Goal: Task Accomplishment & Management: Manage account settings

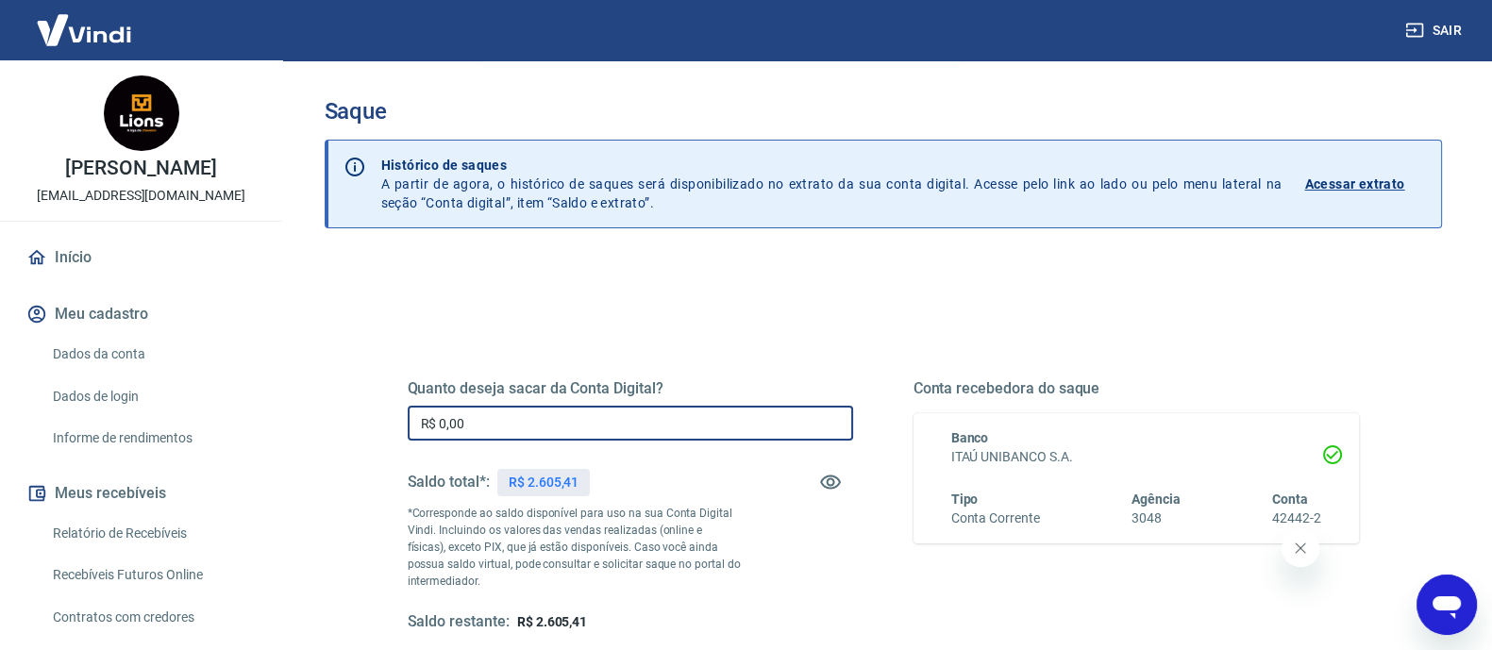
drag, startPoint x: 702, startPoint y: 419, endPoint x: 142, endPoint y: 425, distance: 560.5
click at [142, 425] on div "Sair jaquison [PERSON_NAME] [EMAIL_ADDRESS][DOMAIN_NAME] Início Meu cadastro Da…" at bounding box center [746, 325] width 1492 height 650
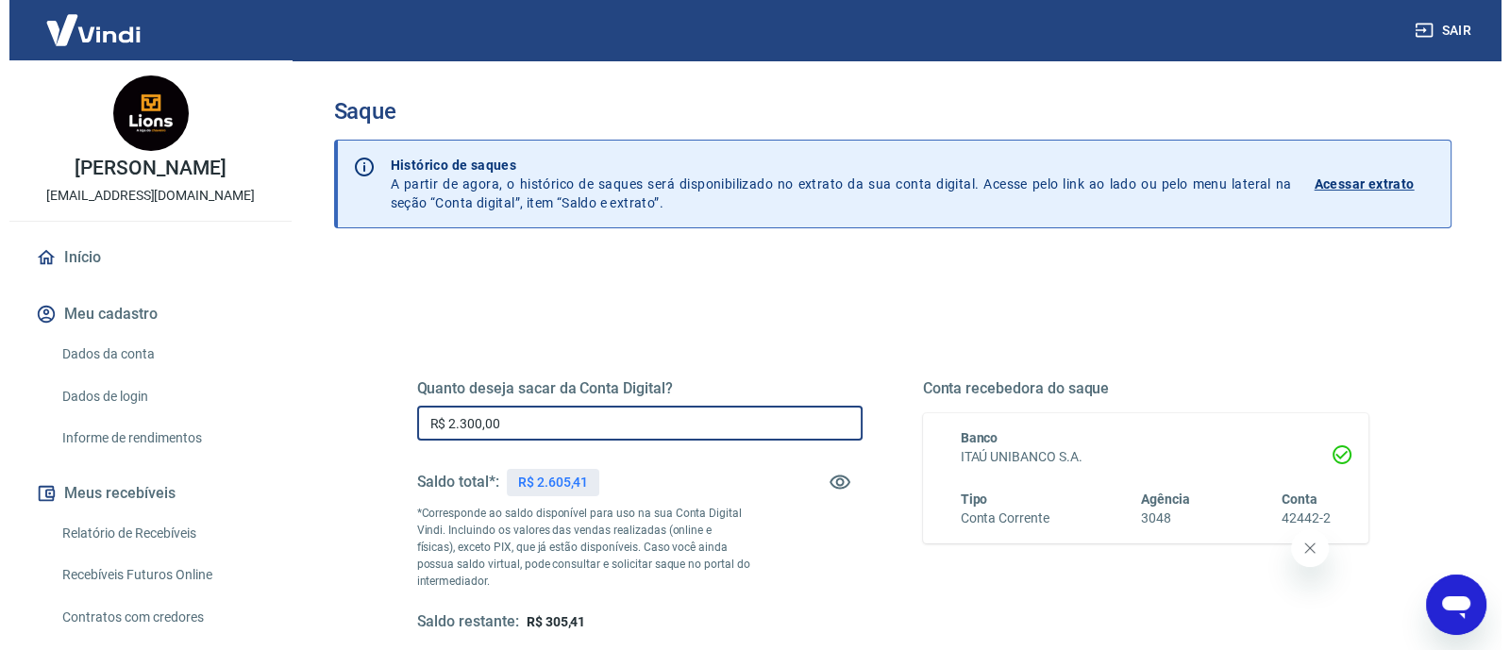
scroll to position [235, 0]
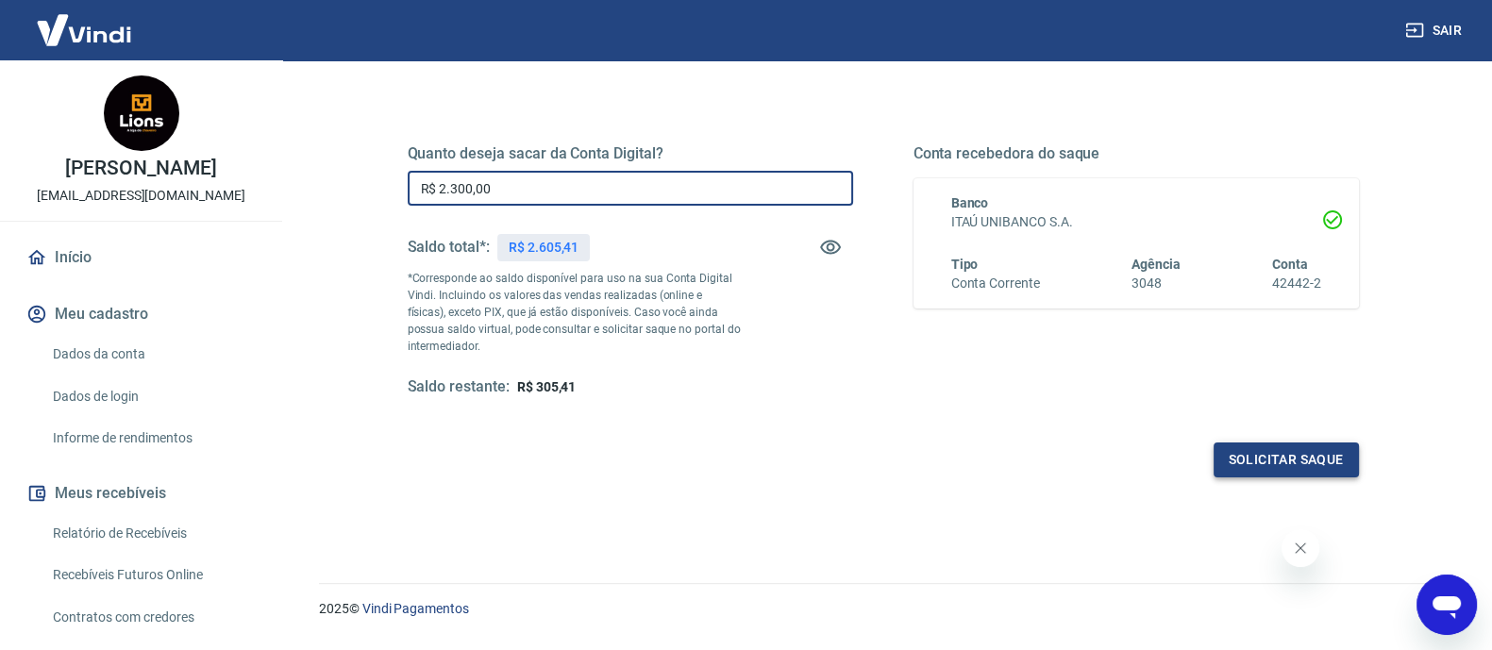
type input "R$ 2.300,00"
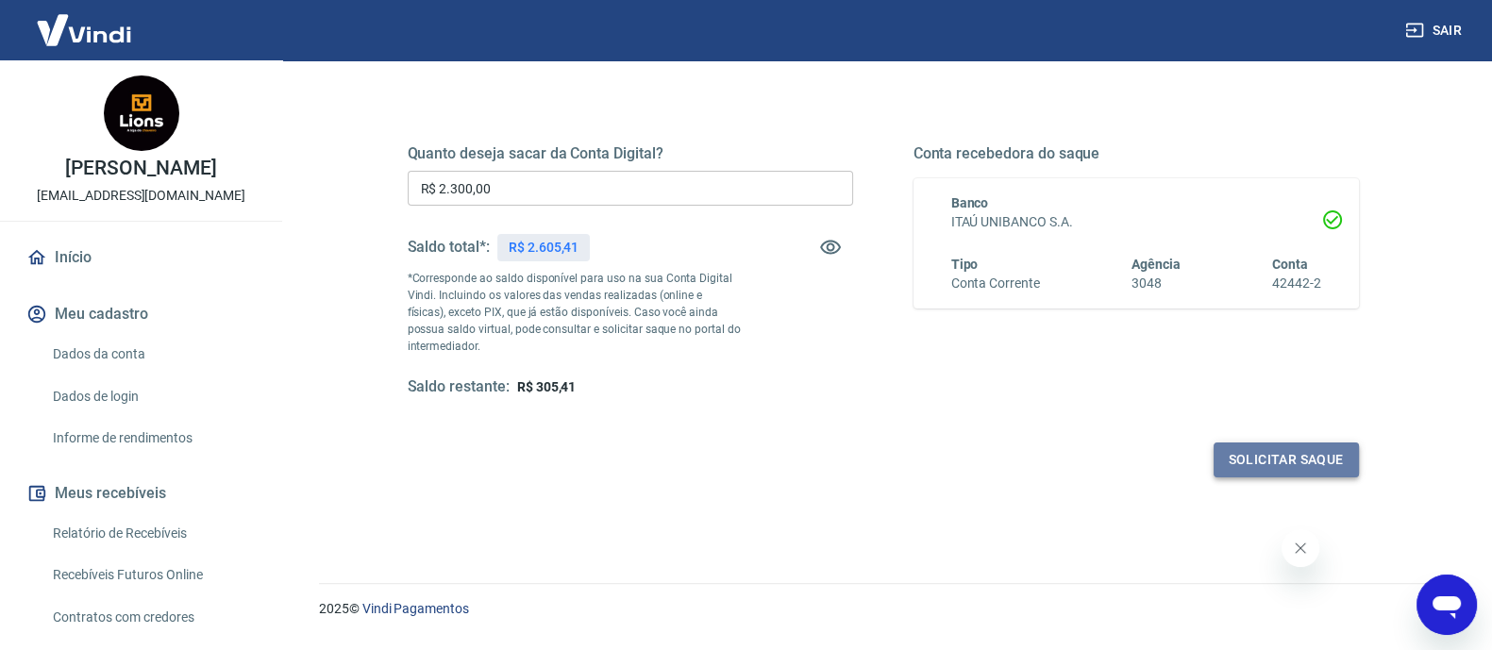
click at [1288, 472] on button "Solicitar saque" at bounding box center [1285, 460] width 145 height 35
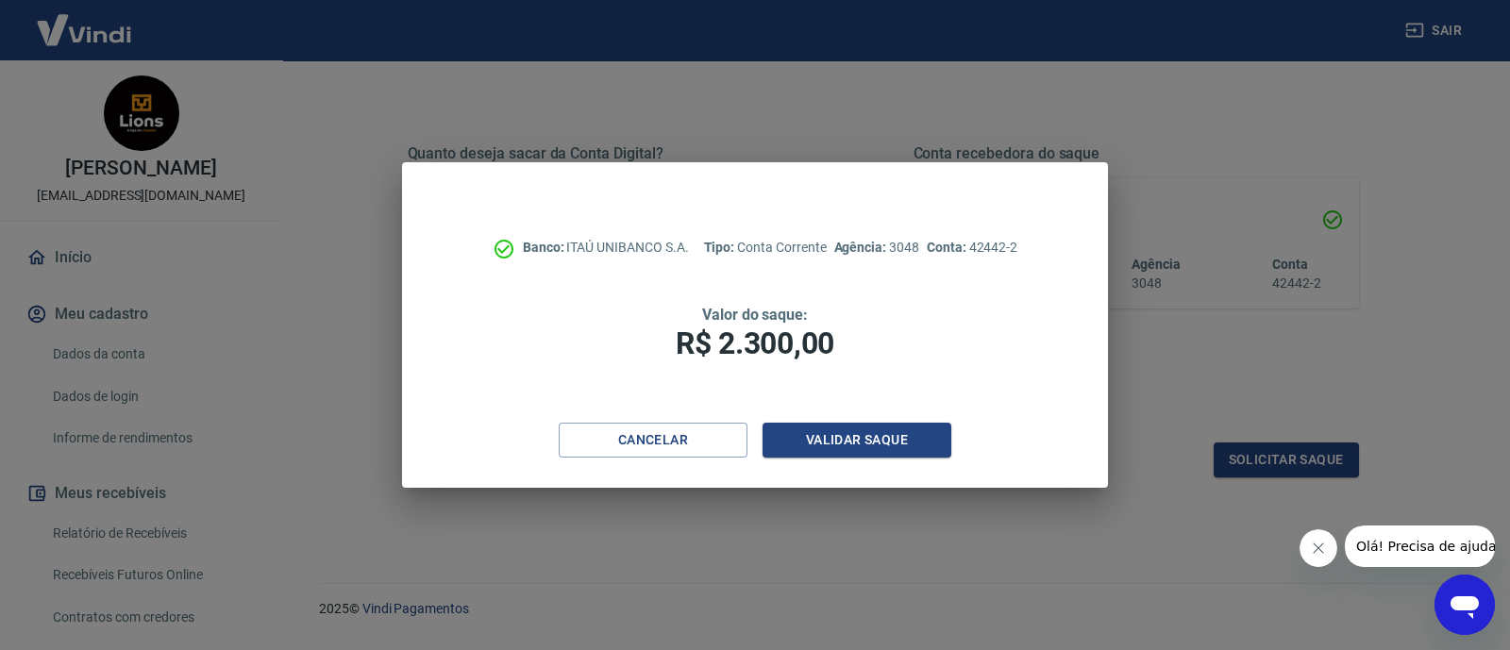
click at [1293, 454] on div "Banco: ITAÚ UNIBANCO S.A. Tipo: Conta Corrente Agência: 3048 Conta: 42442-2 Val…" at bounding box center [755, 325] width 1510 height 650
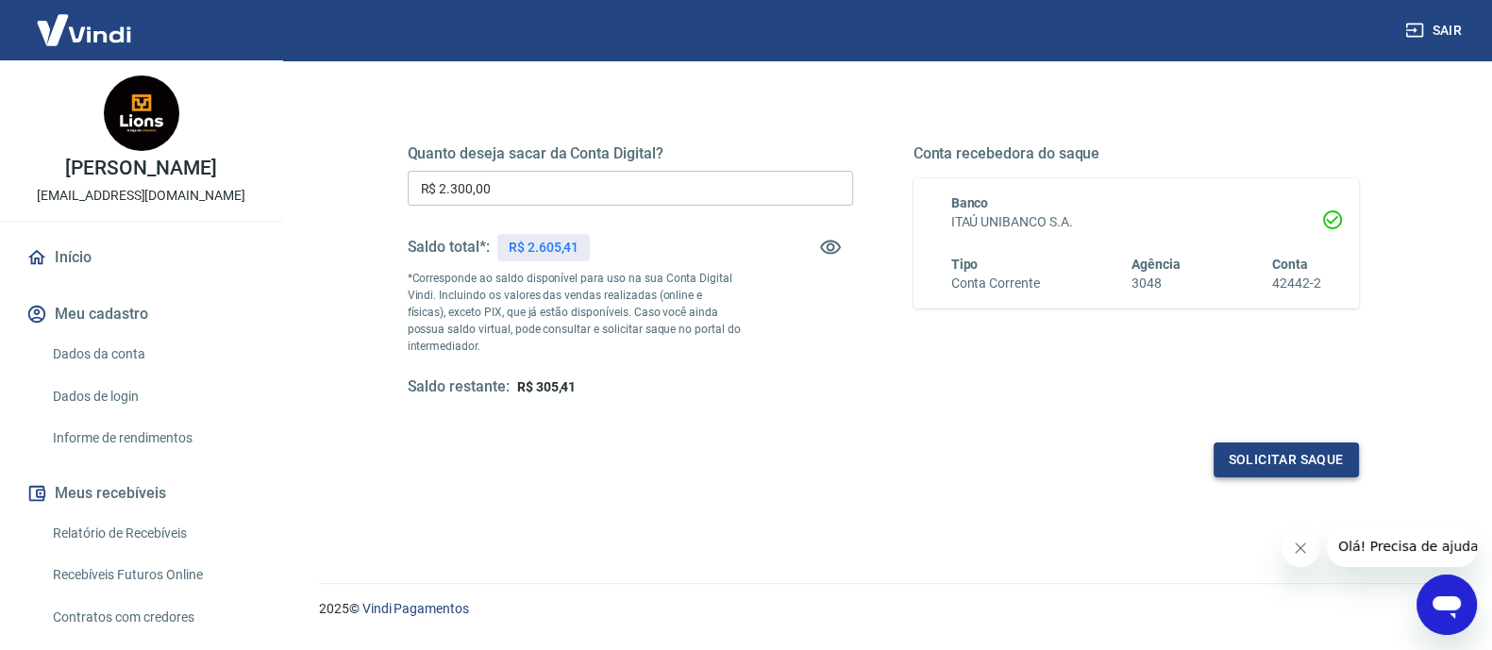
click at [1302, 464] on button "Solicitar saque" at bounding box center [1285, 460] width 145 height 35
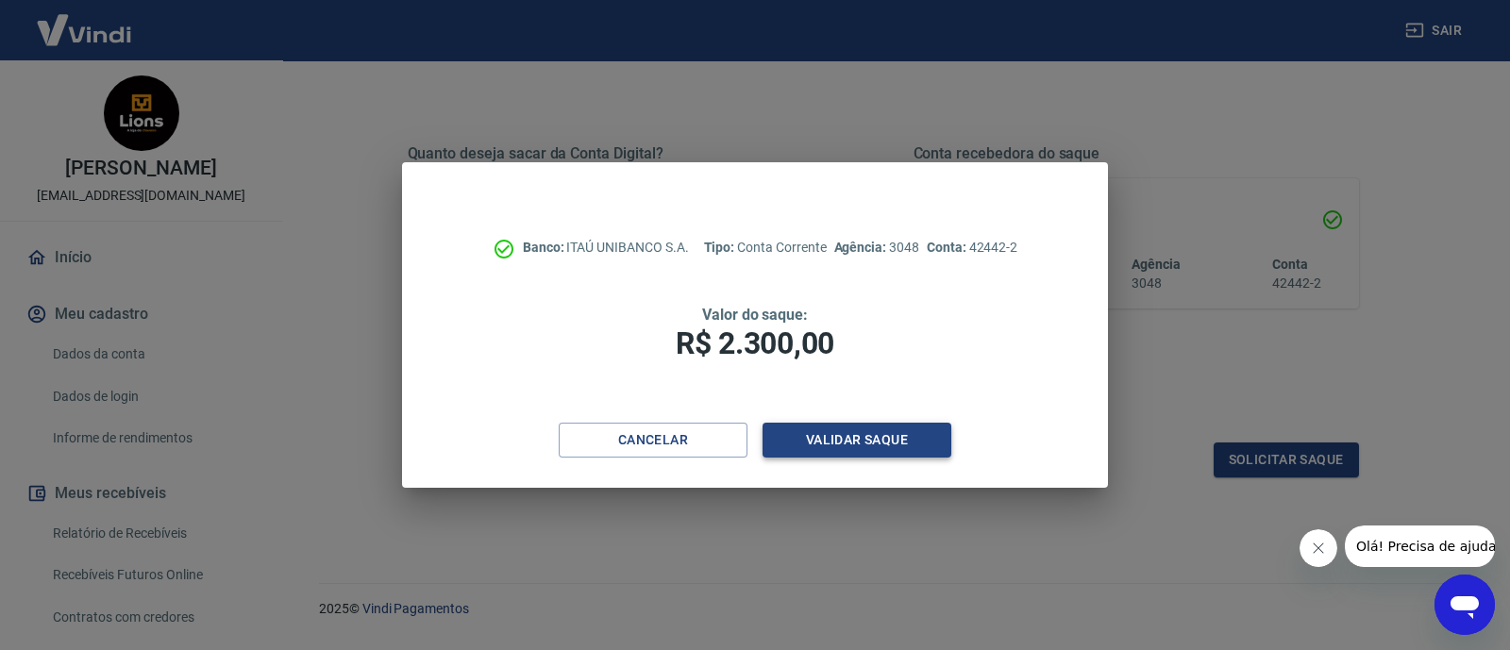
click at [902, 455] on button "Validar saque" at bounding box center [856, 440] width 189 height 35
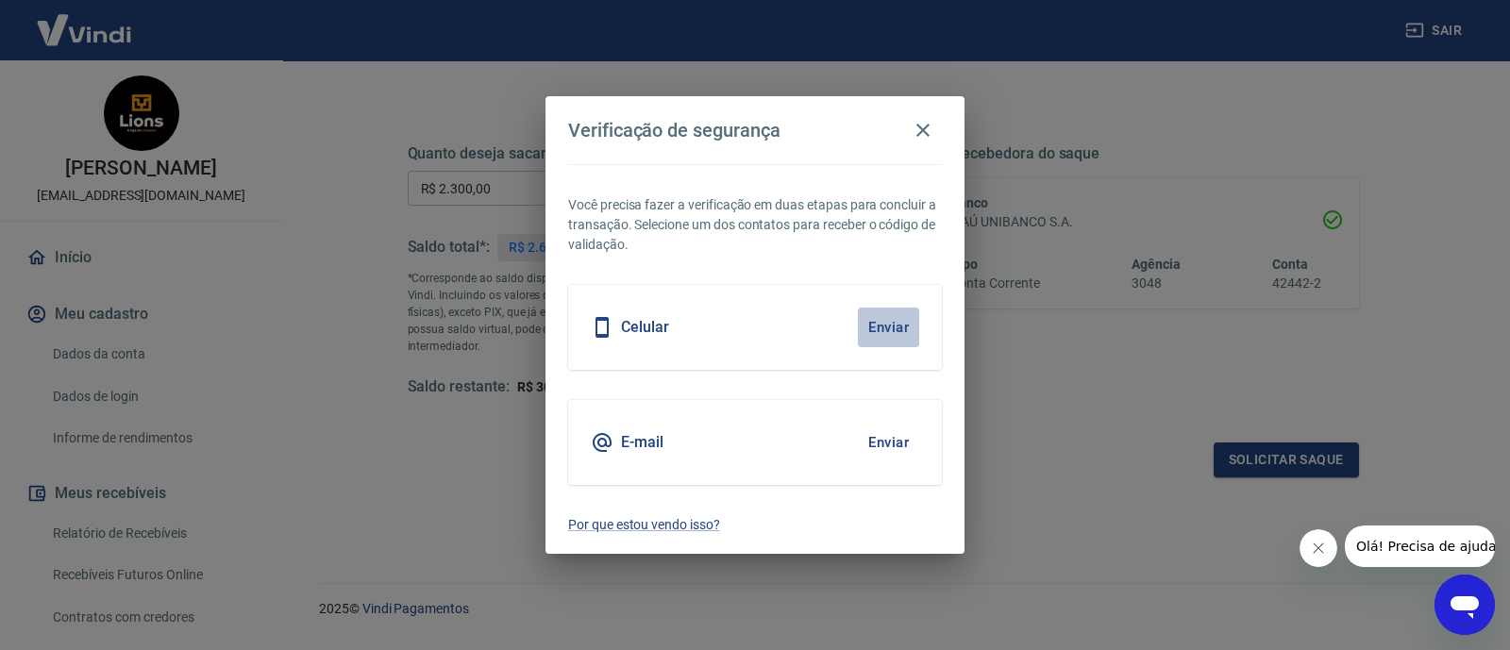
click at [888, 316] on button "Enviar" at bounding box center [888, 328] width 61 height 40
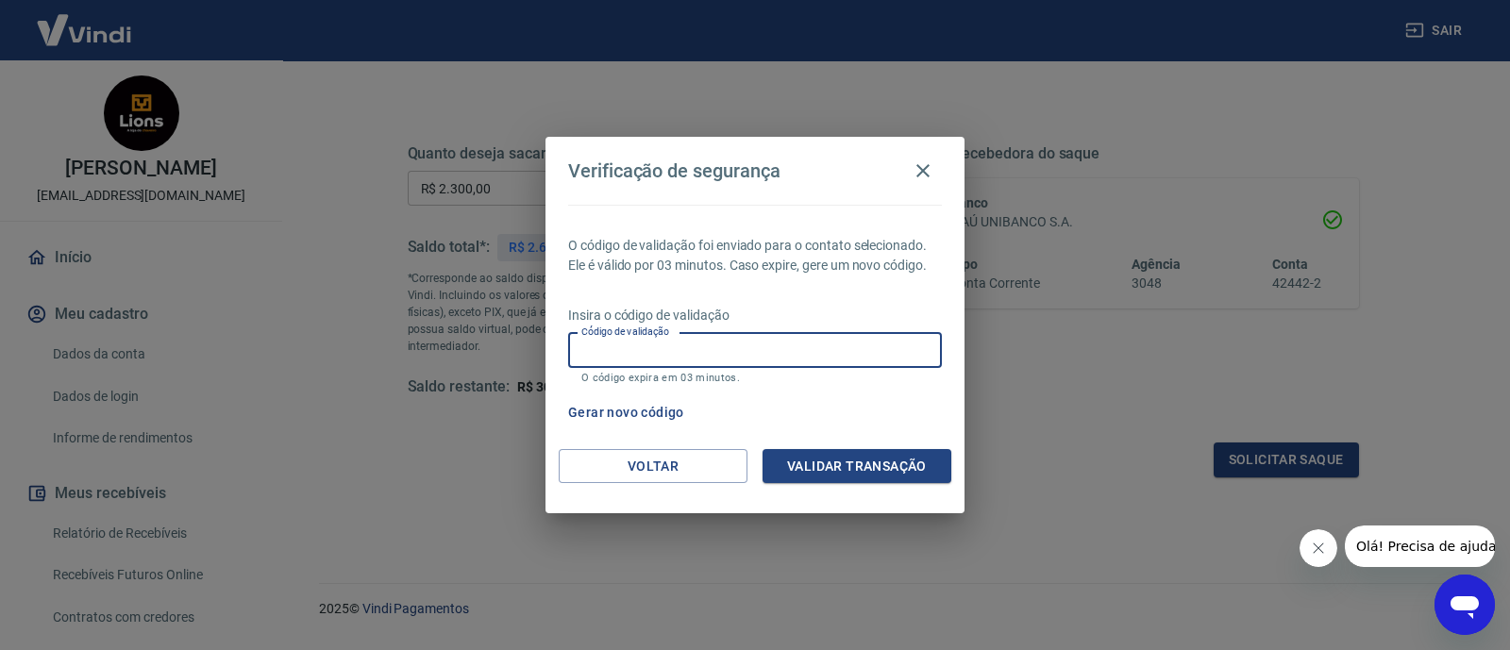
click at [772, 360] on input "Código de validação" at bounding box center [755, 350] width 374 height 35
type input "666695"
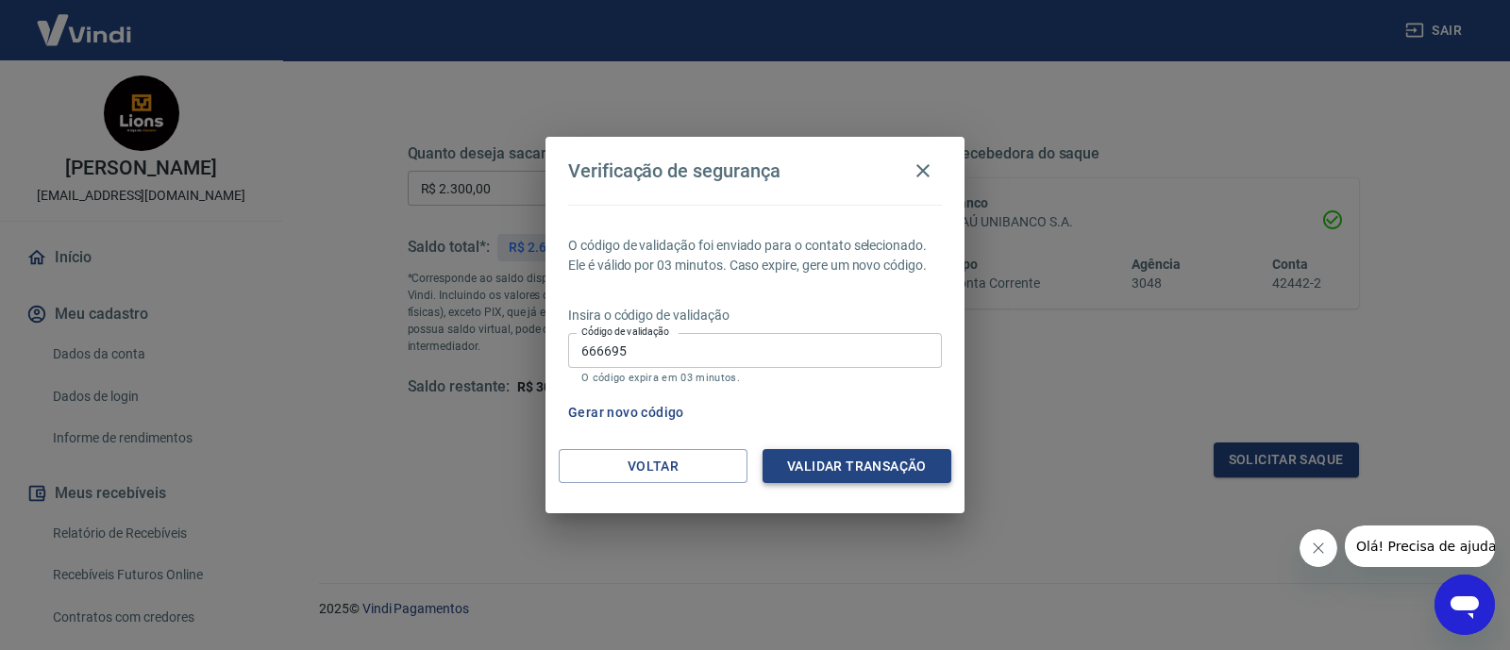
drag, startPoint x: 957, startPoint y: 459, endPoint x: 946, endPoint y: 462, distance: 10.8
click at [948, 461] on div "Voltar Validar transação" at bounding box center [754, 481] width 419 height 65
click at [934, 463] on button "Validar transação" at bounding box center [856, 466] width 189 height 35
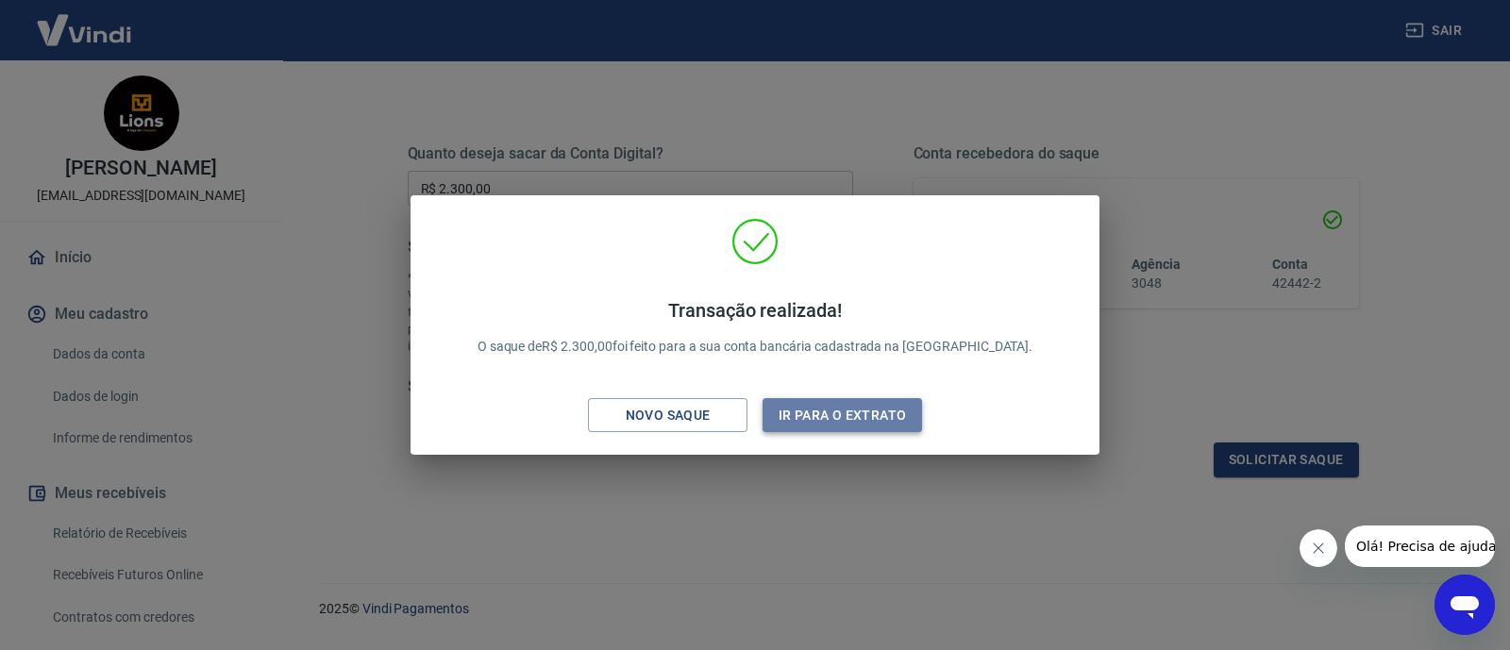
click at [843, 416] on button "Ir para o extrato" at bounding box center [841, 415] width 159 height 35
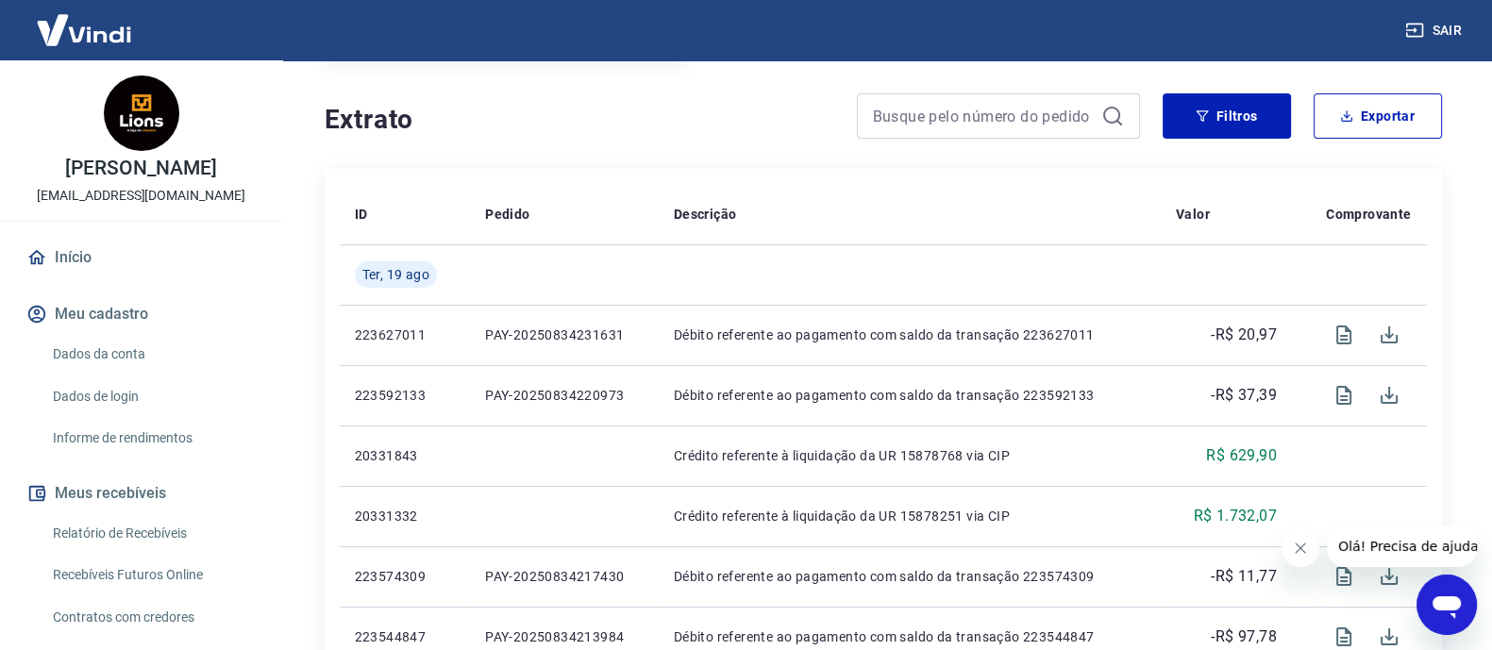
scroll to position [354, 0]
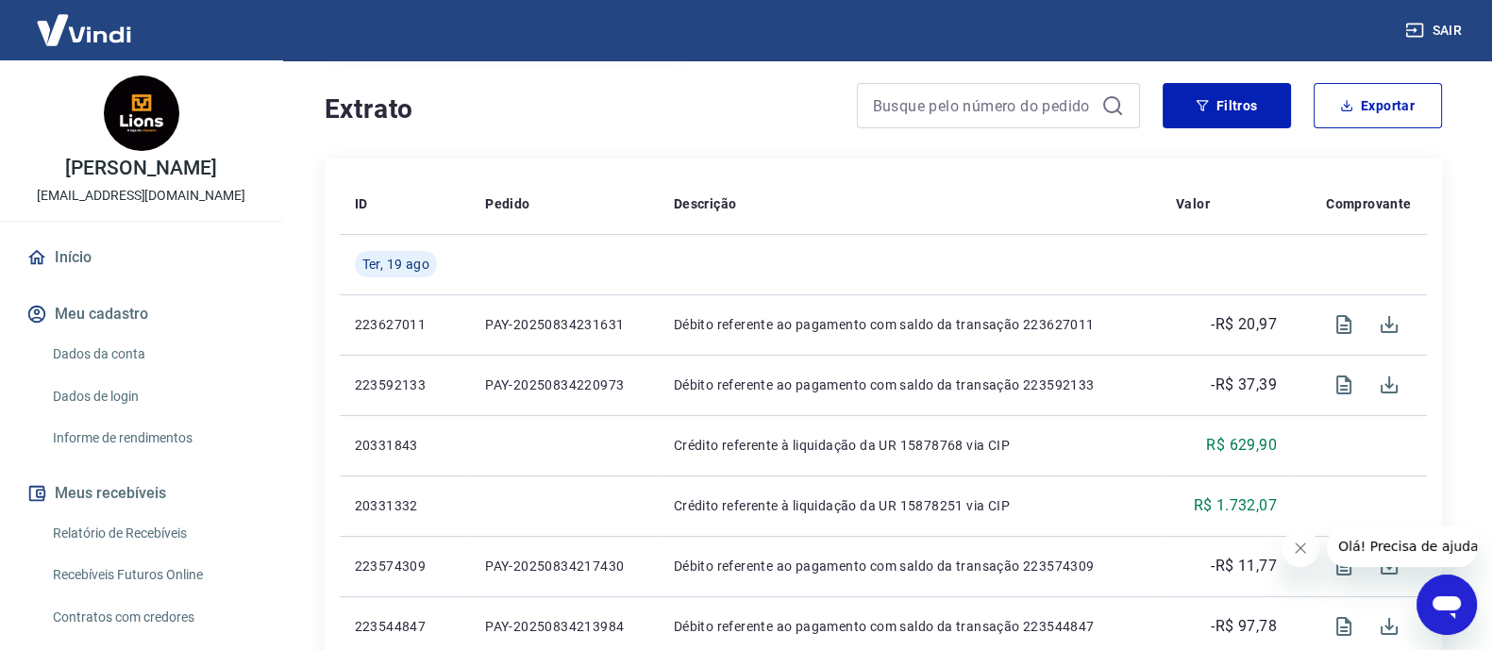
click at [158, 234] on div "[PERSON_NAME] [EMAIL_ADDRESS][DOMAIN_NAME] Início Meu cadastro Dados da conta D…" at bounding box center [141, 522] width 282 height 925
click at [151, 252] on link "Início" at bounding box center [141, 258] width 237 height 42
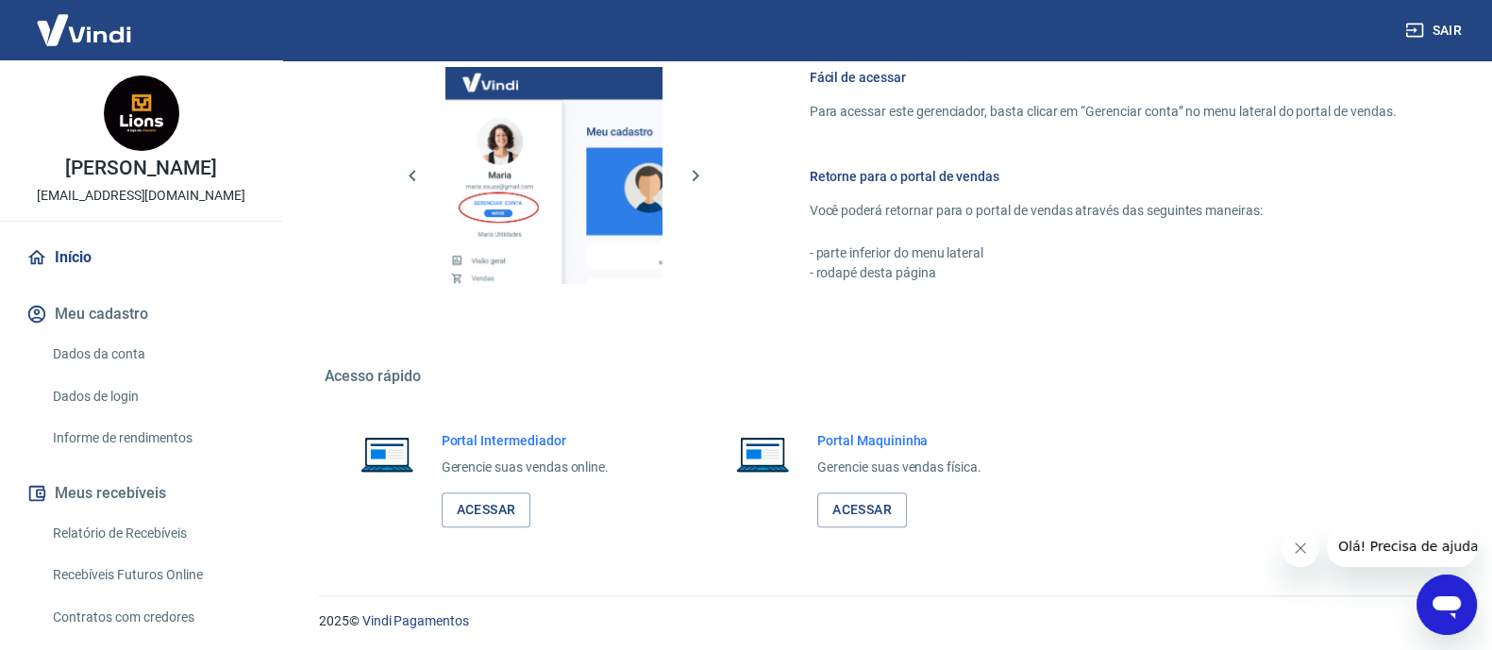
scroll to position [966, 0]
